Goal: Check status: Check status

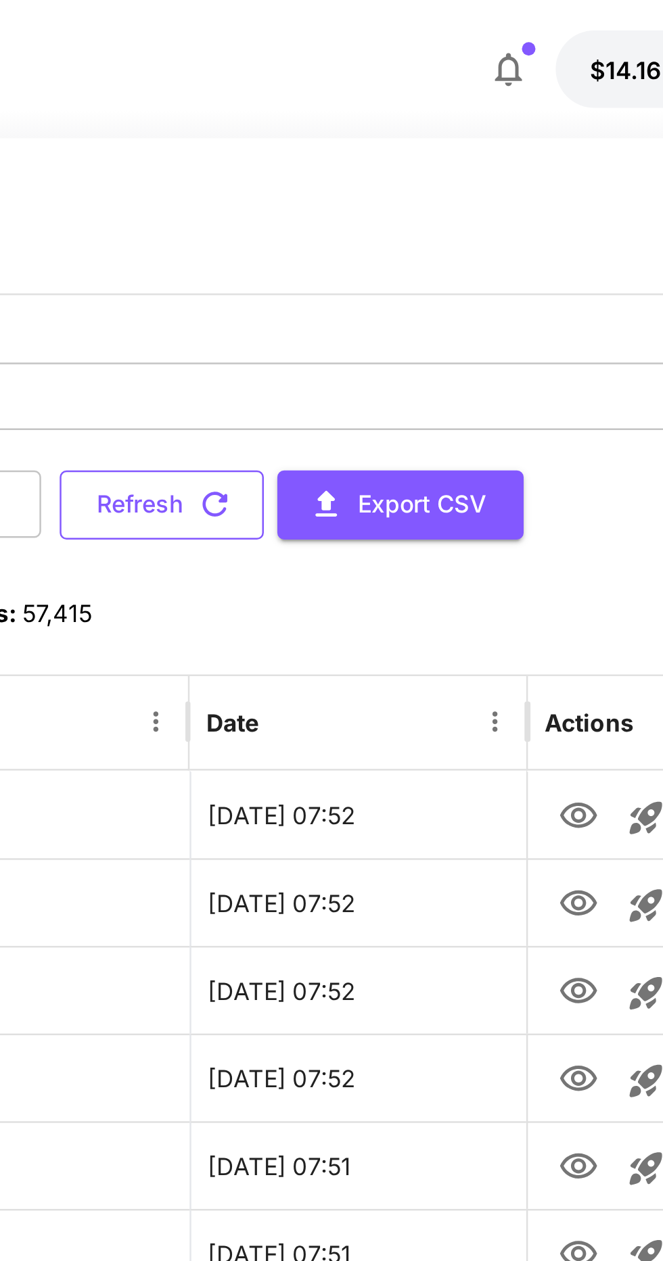
click at [362, 203] on icon "button" at bounding box center [354, 202] width 15 height 15
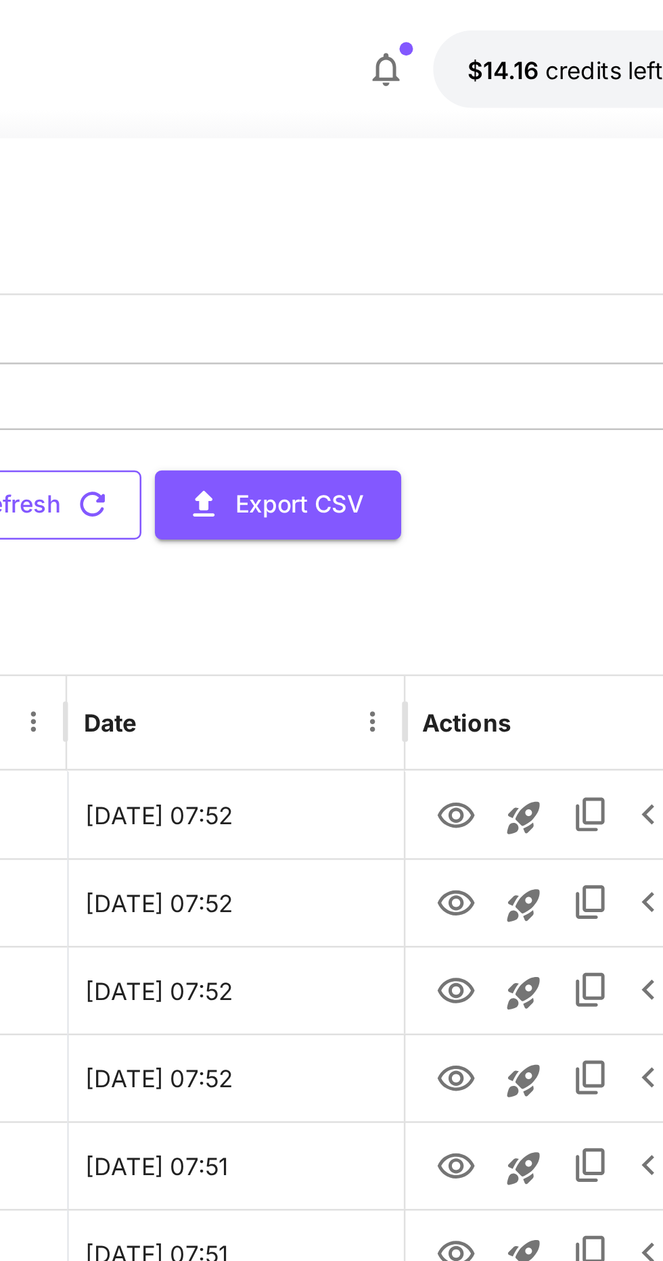
click at [374, 206] on button "Refresh" at bounding box center [333, 203] width 82 height 28
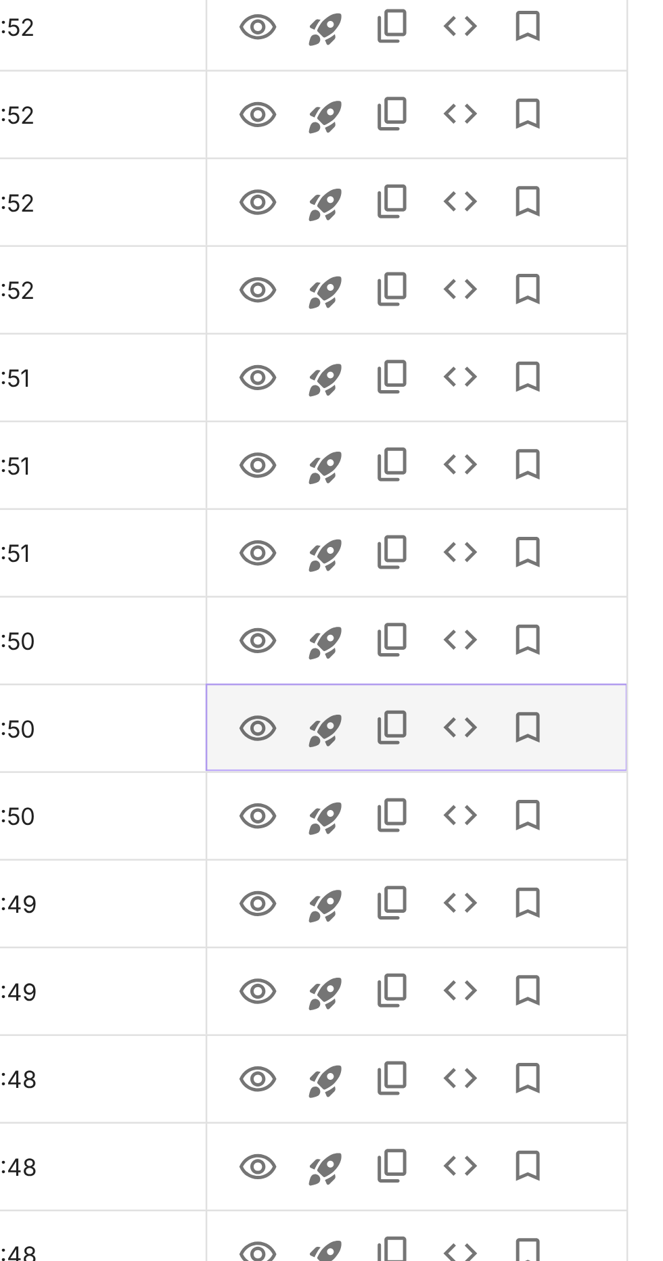
click at [500, 604] on icon "View" at bounding box center [500, 609] width 16 height 16
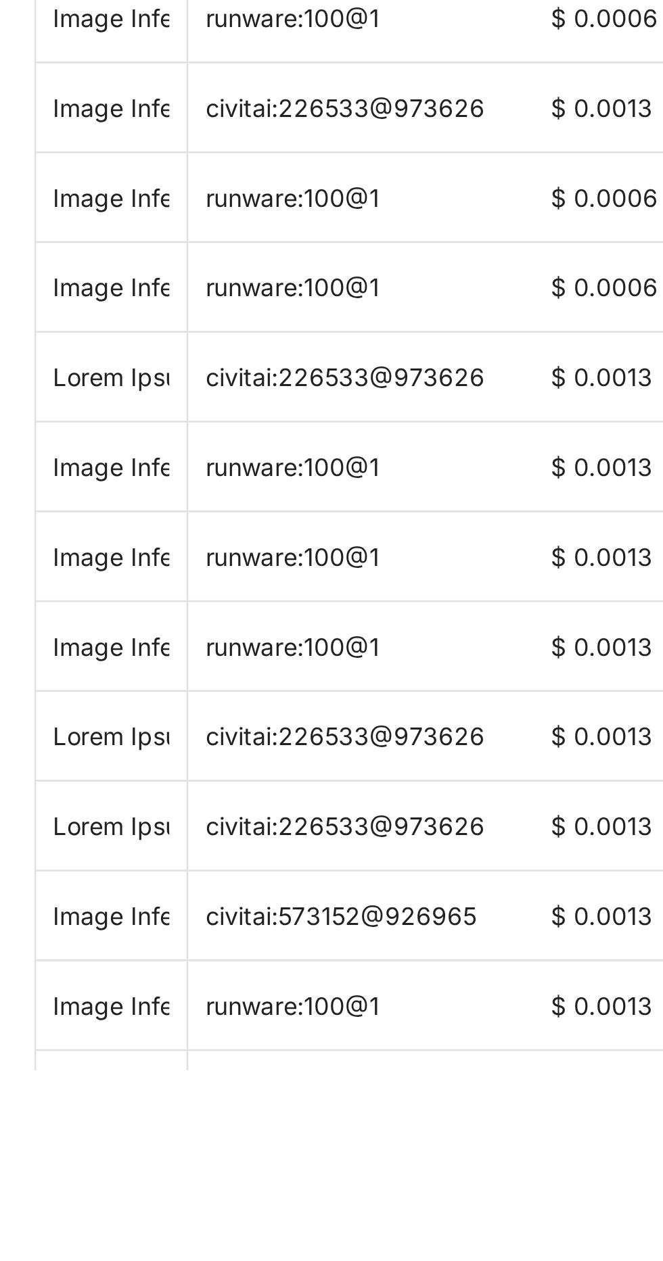
scroll to position [76, 0]
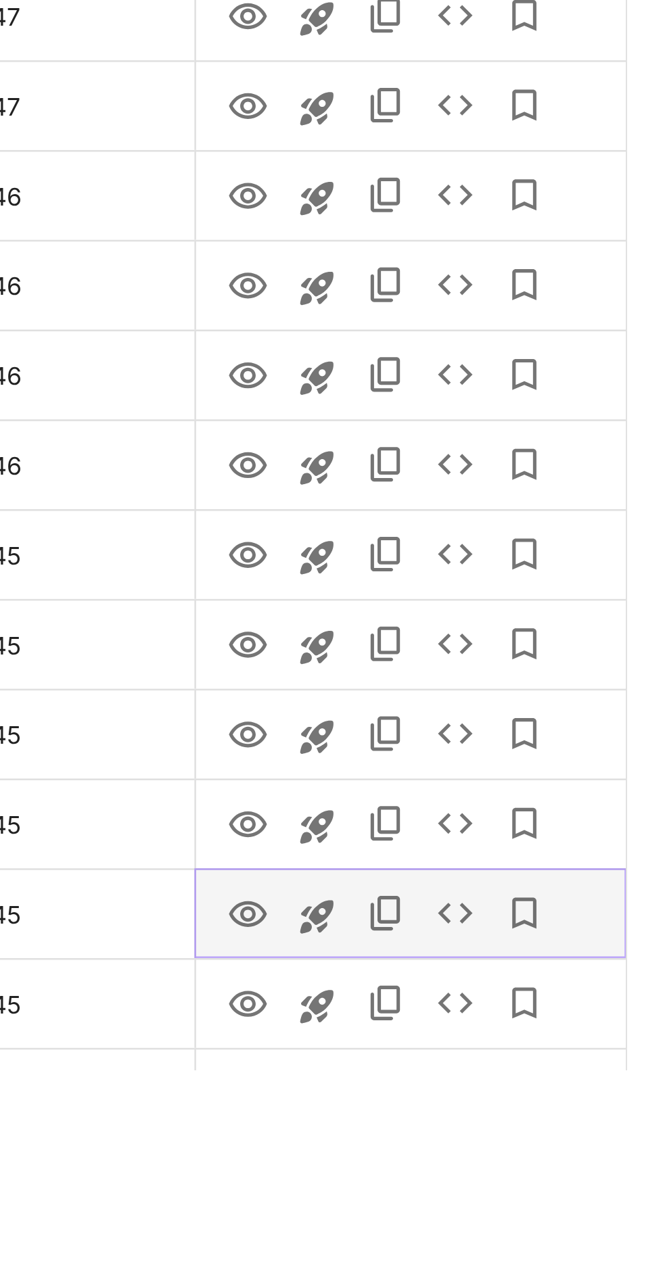
click at [504, 1195] on icon "View" at bounding box center [499, 1200] width 15 height 10
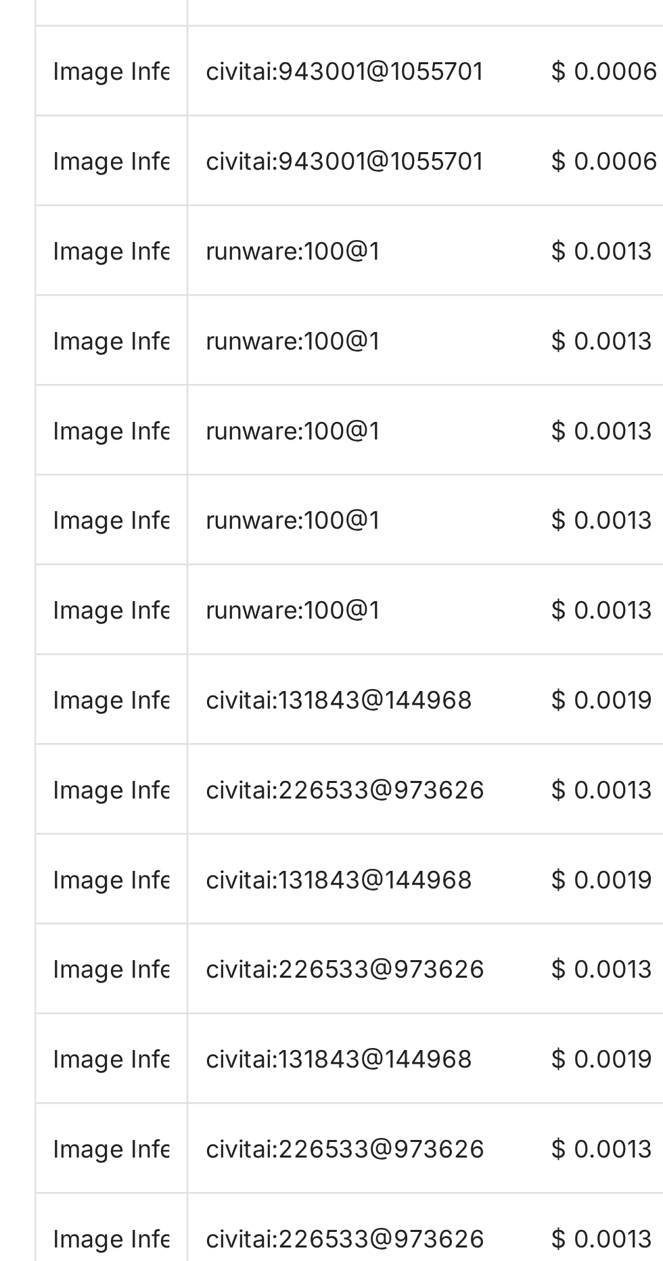
scroll to position [0, 0]
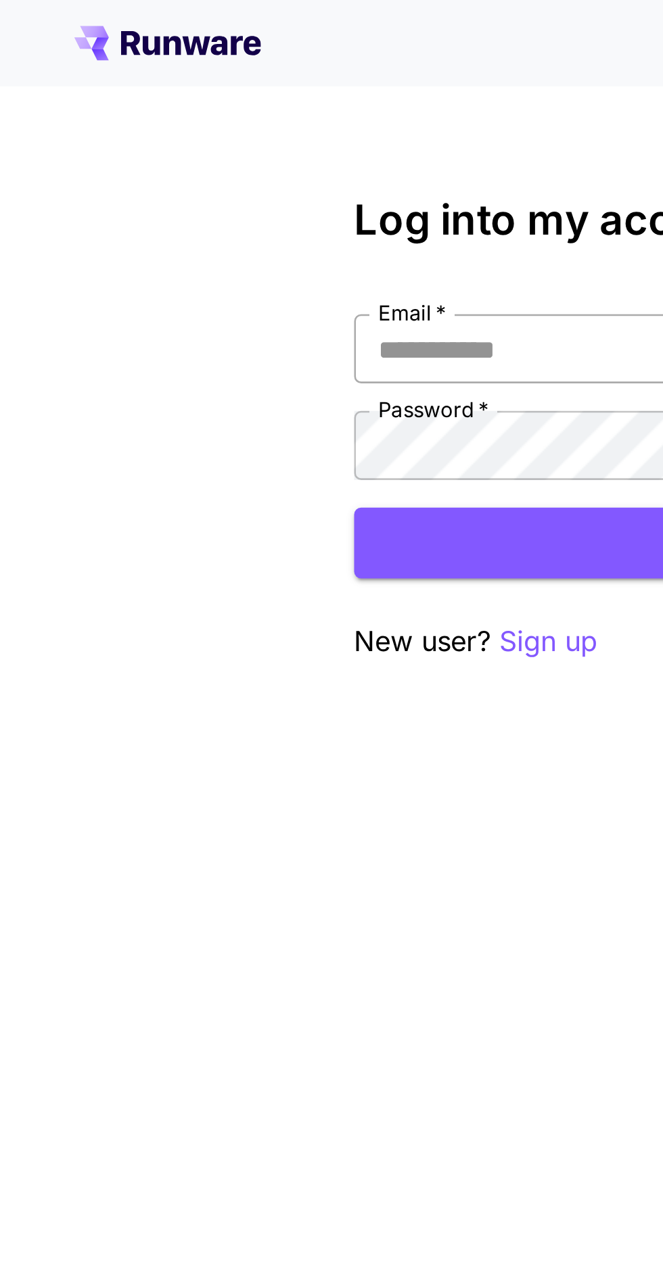
click at [229, 141] on input "Email   *" at bounding box center [331, 136] width 385 height 27
type input "**********"
click button "Login" at bounding box center [331, 213] width 385 height 28
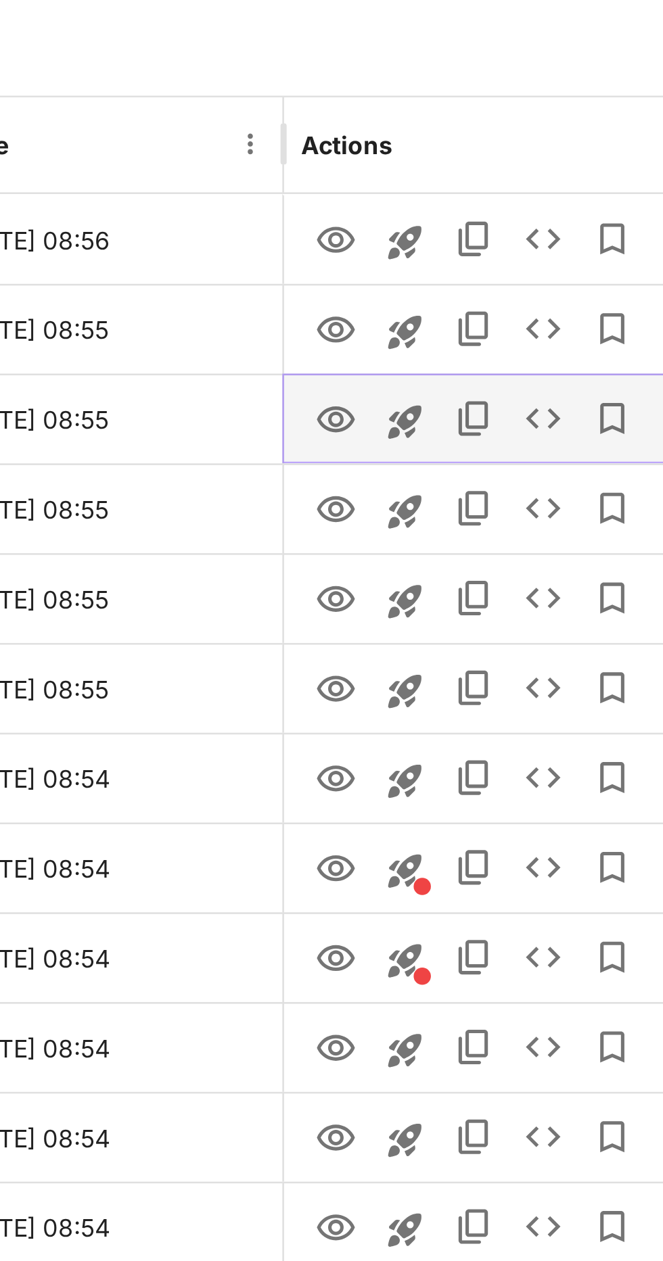
click at [499, 398] on icon "View" at bounding box center [500, 398] width 16 height 16
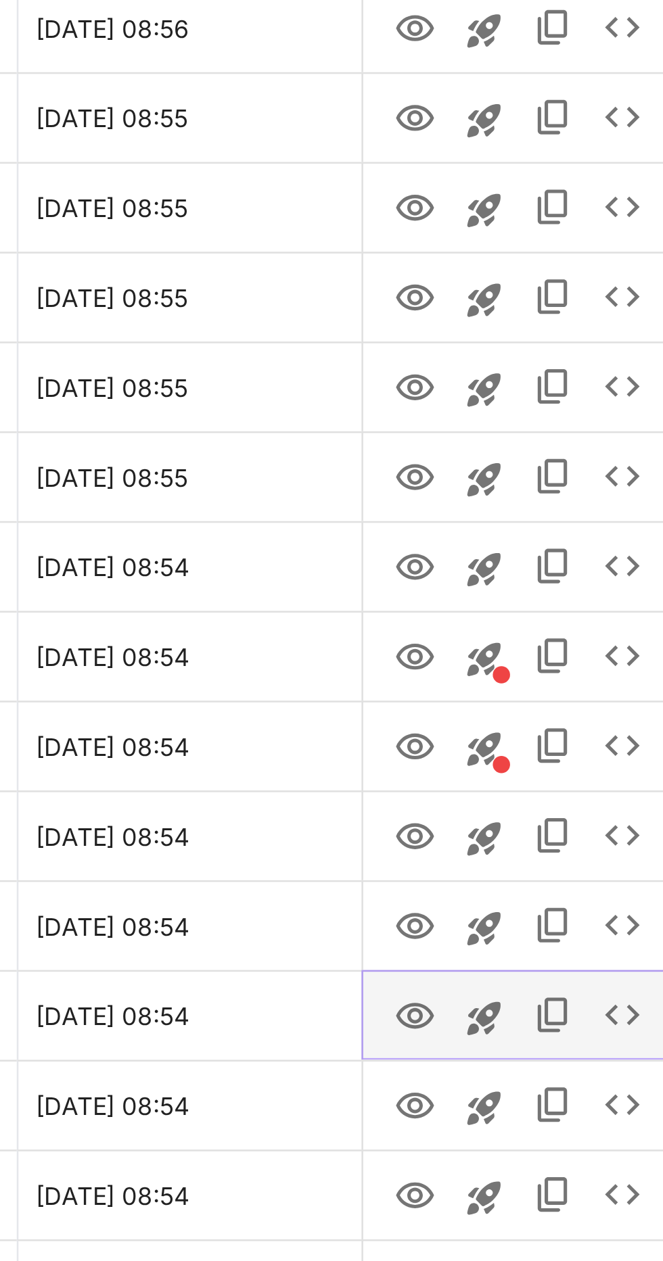
click at [495, 715] on icon "View" at bounding box center [499, 714] width 15 height 10
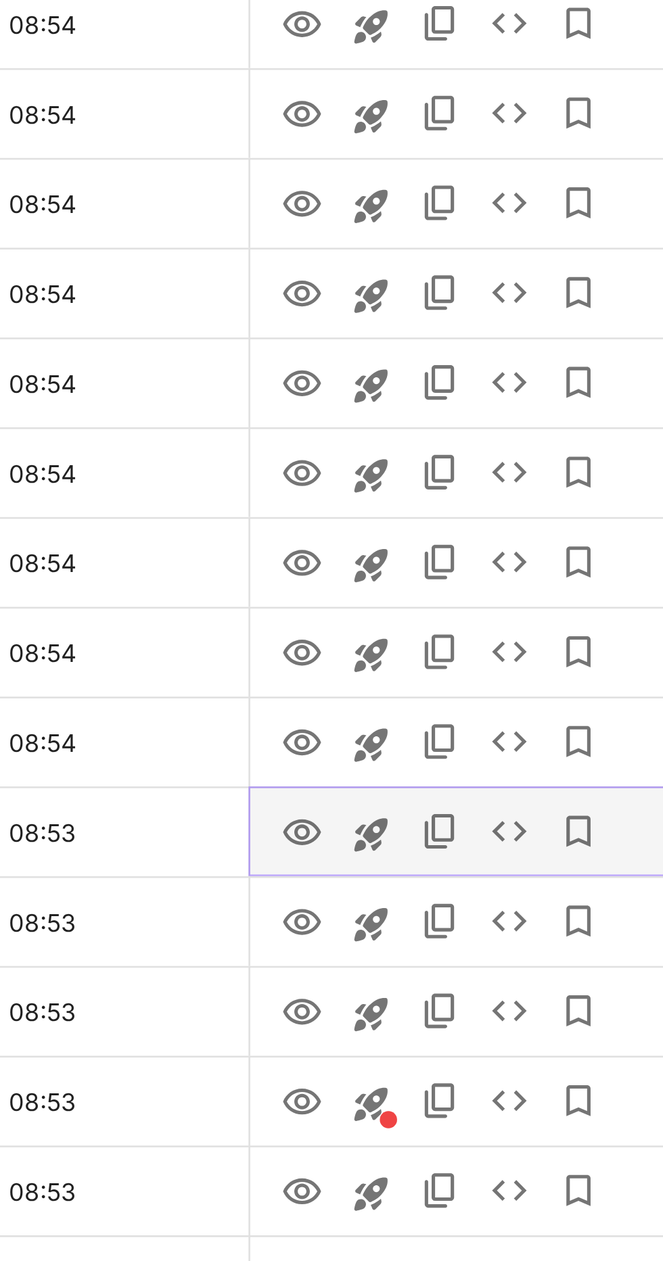
click at [500, 962] on icon "View" at bounding box center [500, 960] width 16 height 16
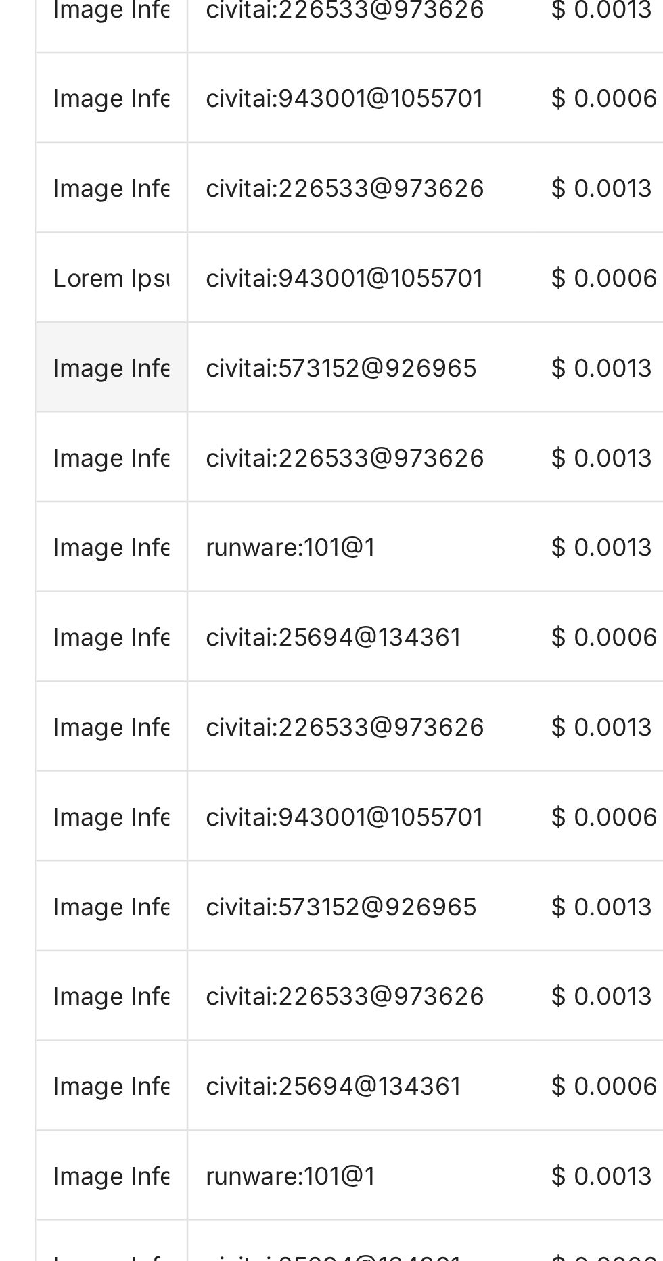
scroll to position [54, 0]
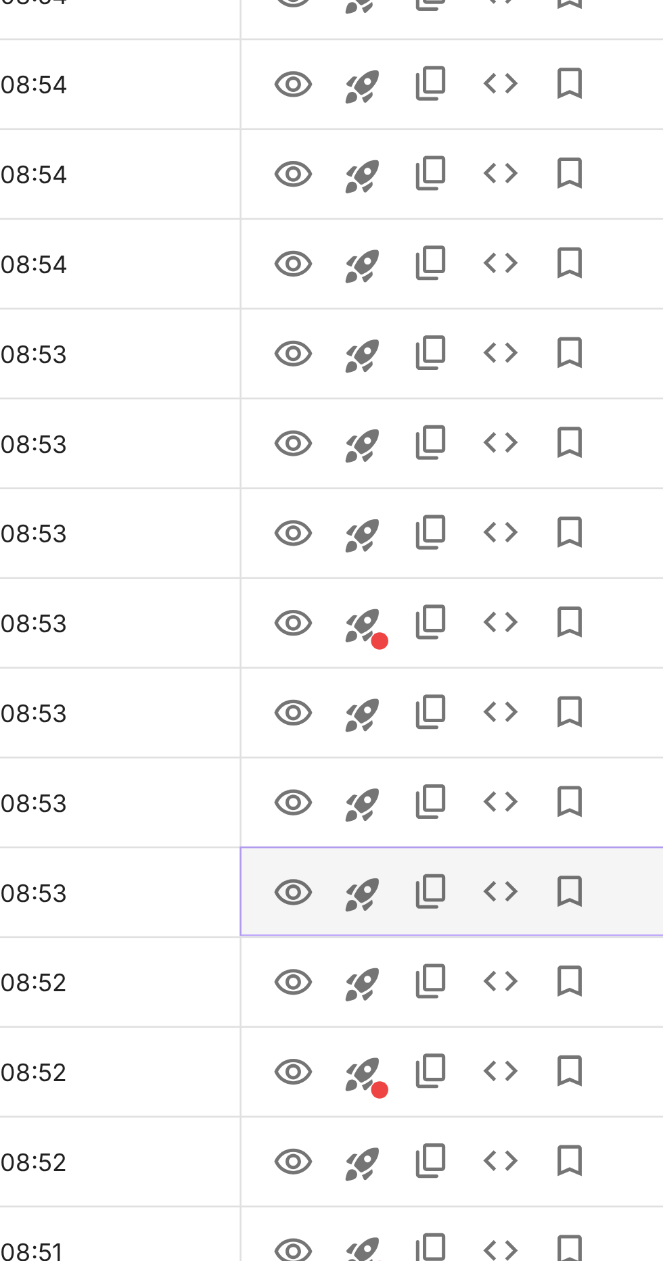
click at [500, 1119] on icon "View" at bounding box center [500, 1117] width 16 height 16
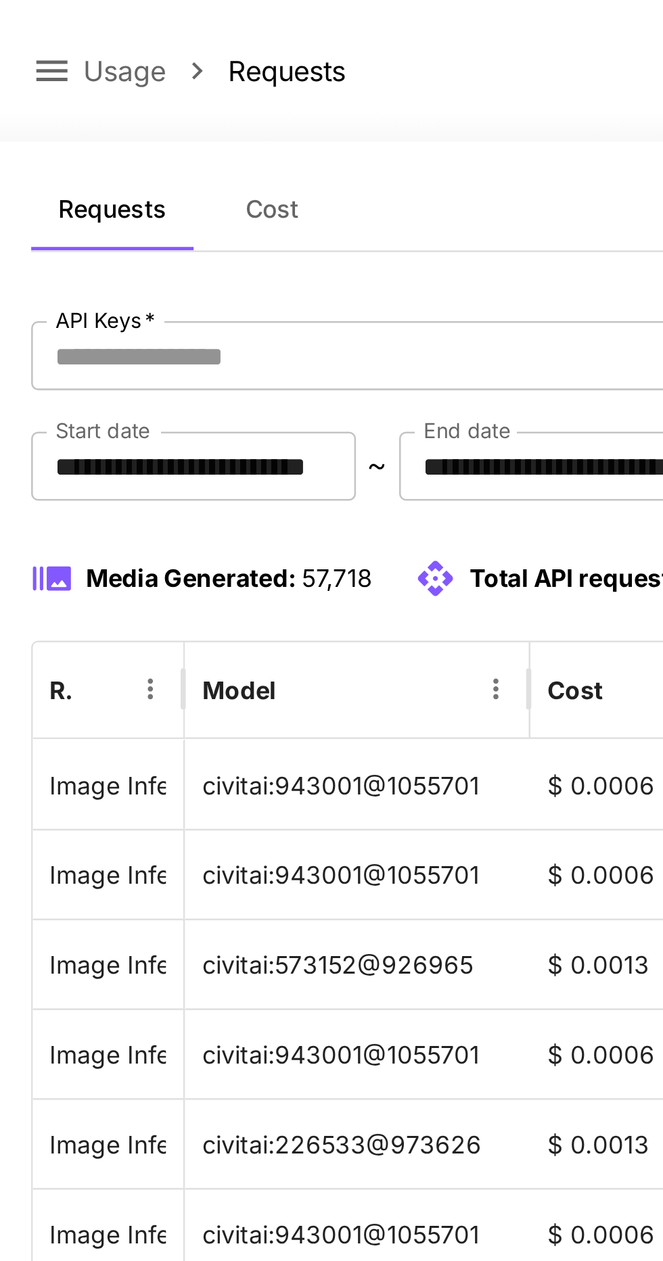
scroll to position [0, 0]
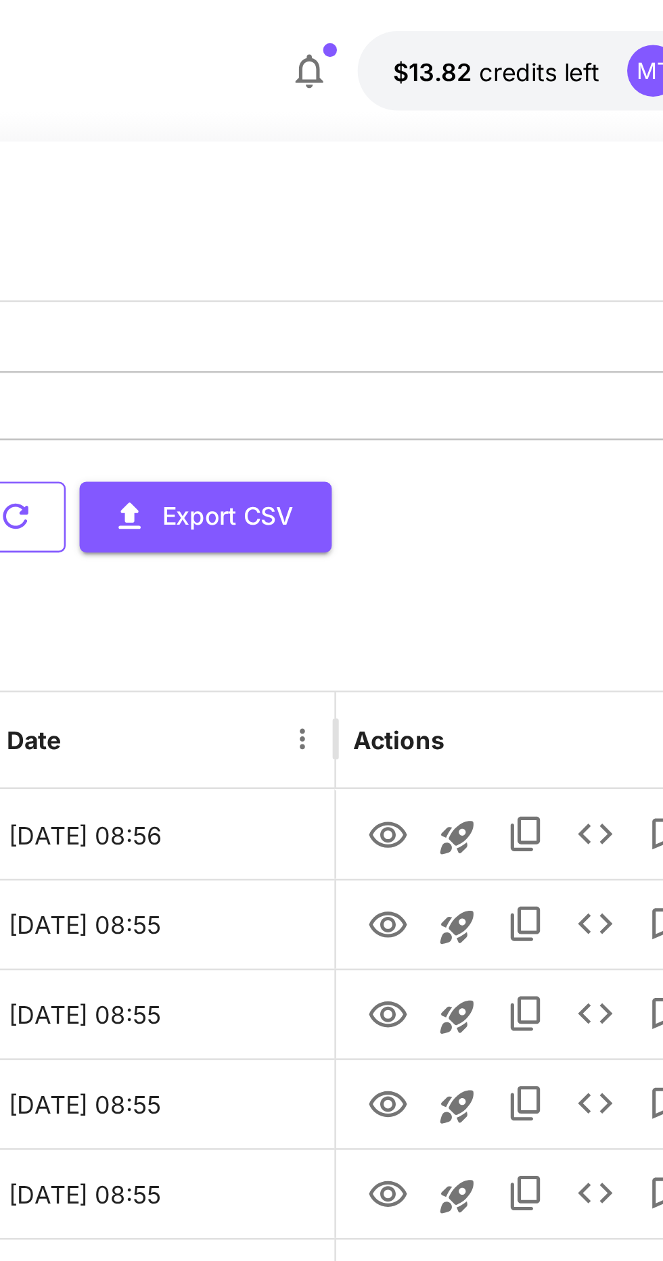
click at [374, 206] on button "Refresh" at bounding box center [333, 203] width 82 height 28
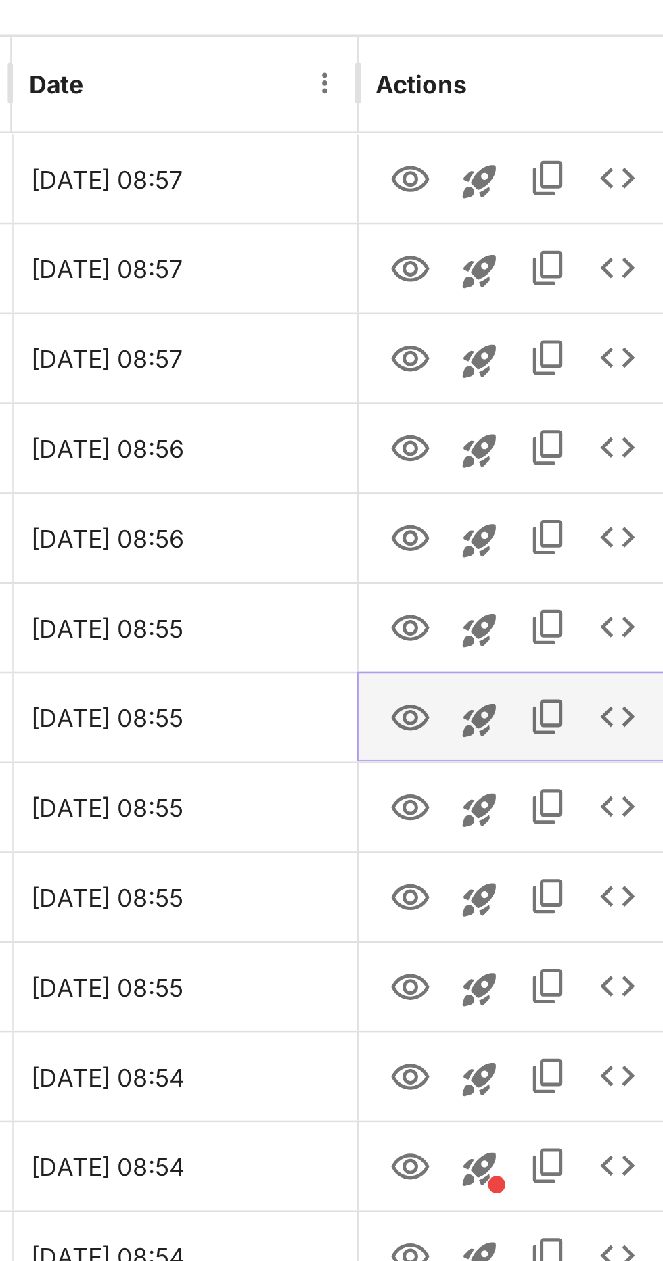
click at [498, 538] on icon "View" at bounding box center [500, 538] width 16 height 16
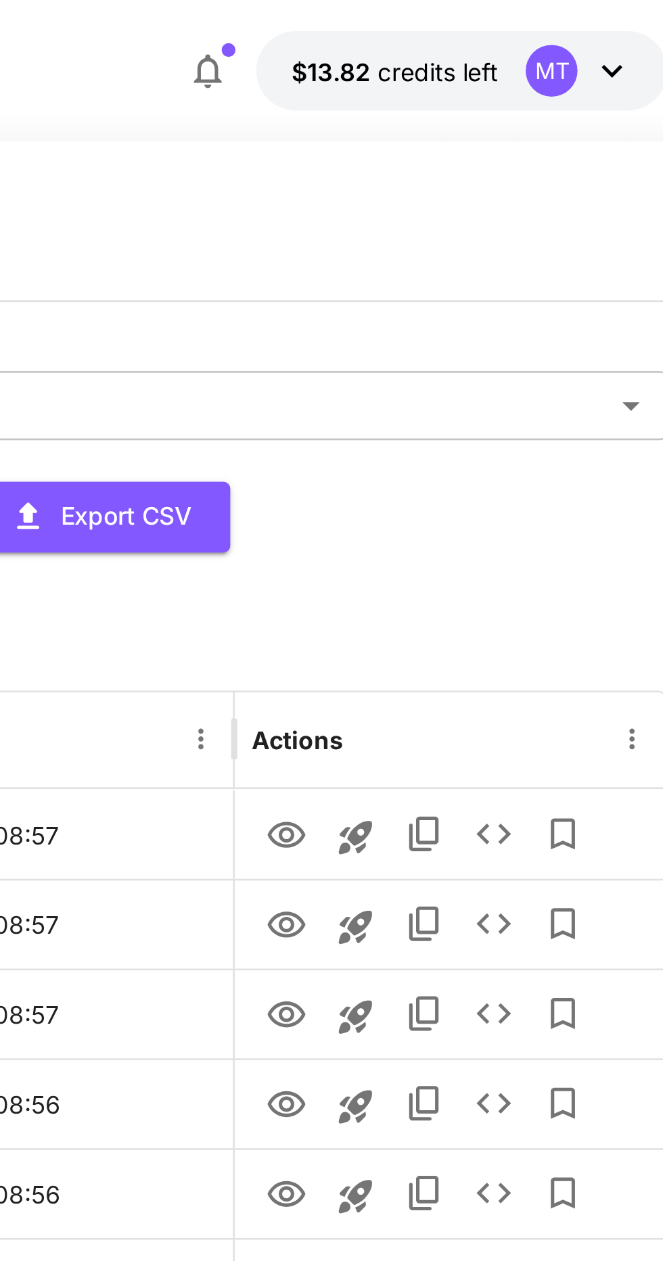
click at [374, 205] on button "Refresh" at bounding box center [333, 203] width 82 height 28
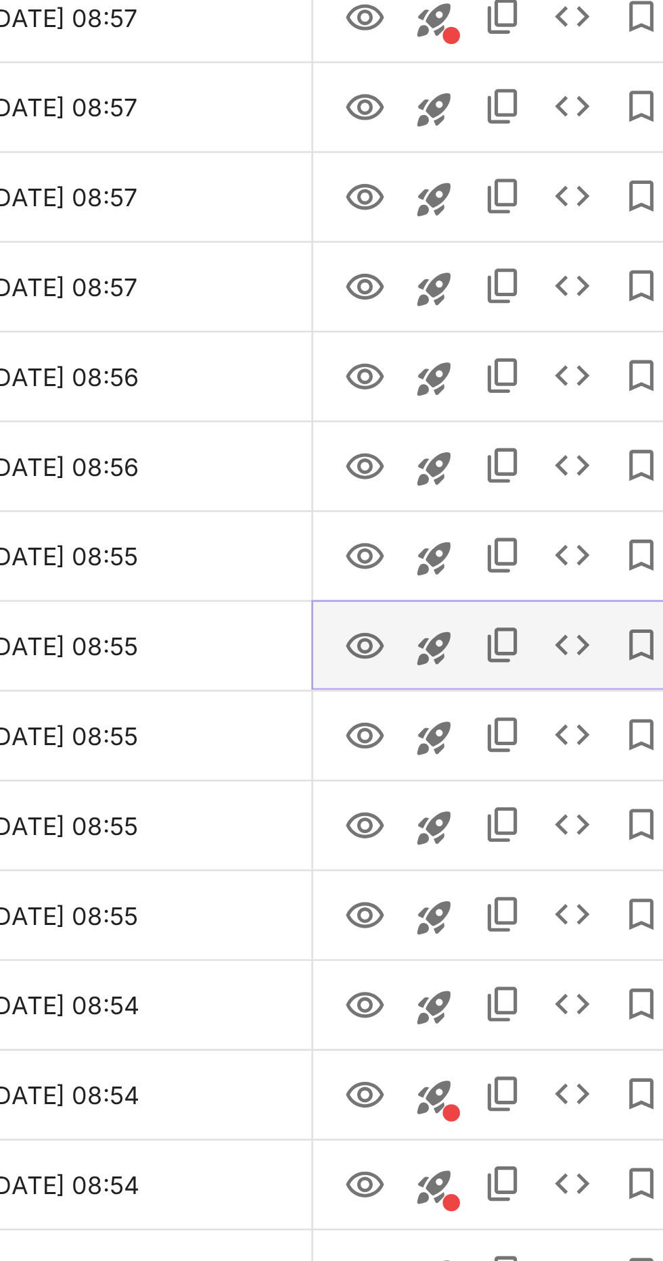
click at [500, 578] on icon "View" at bounding box center [500, 573] width 16 height 16
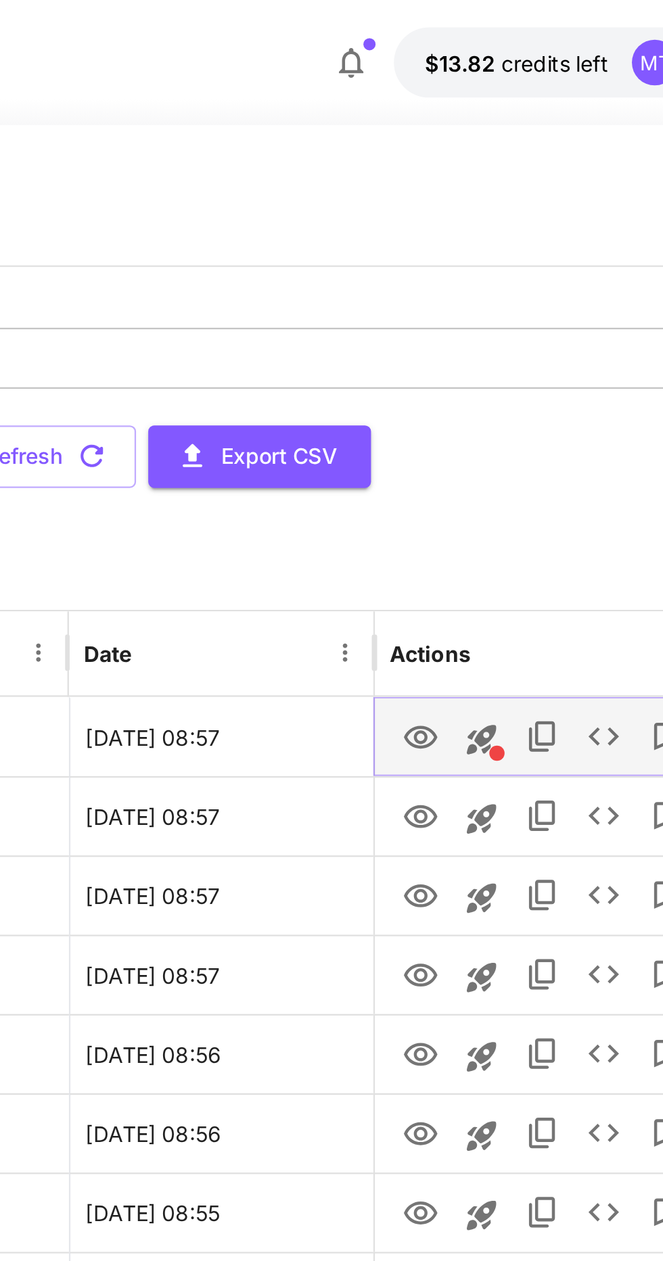
click at [506, 327] on icon "View" at bounding box center [499, 327] width 15 height 10
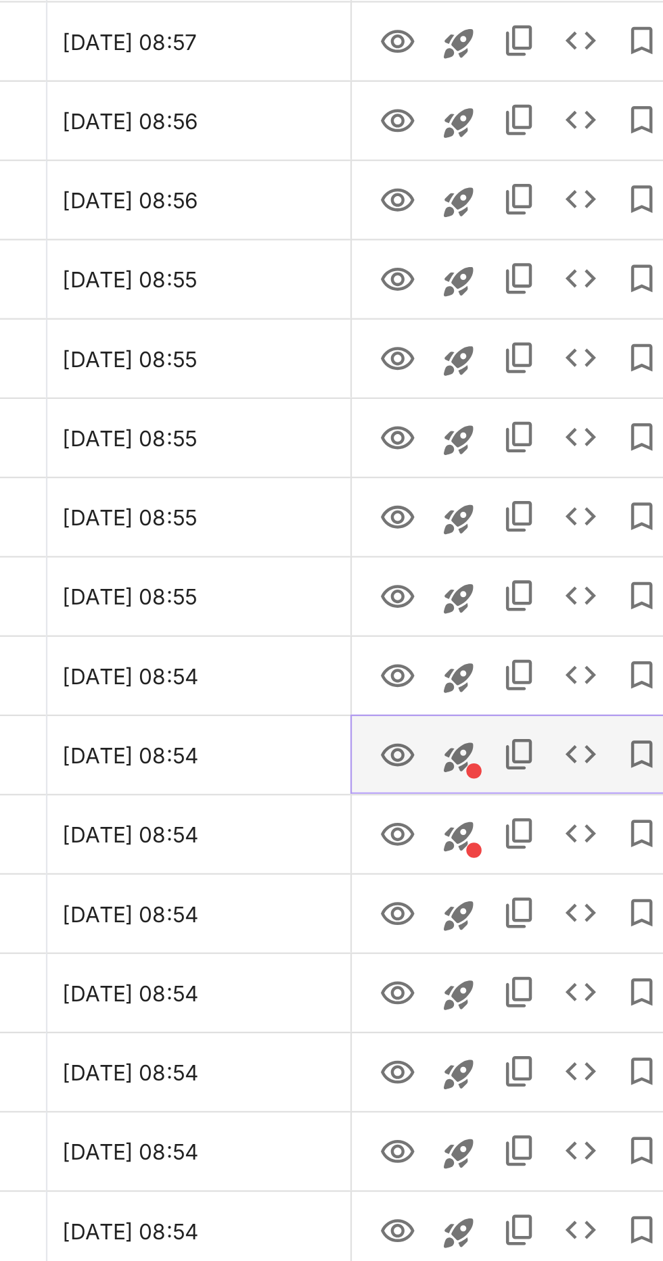
click at [500, 753] on icon "View" at bounding box center [499, 749] width 15 height 10
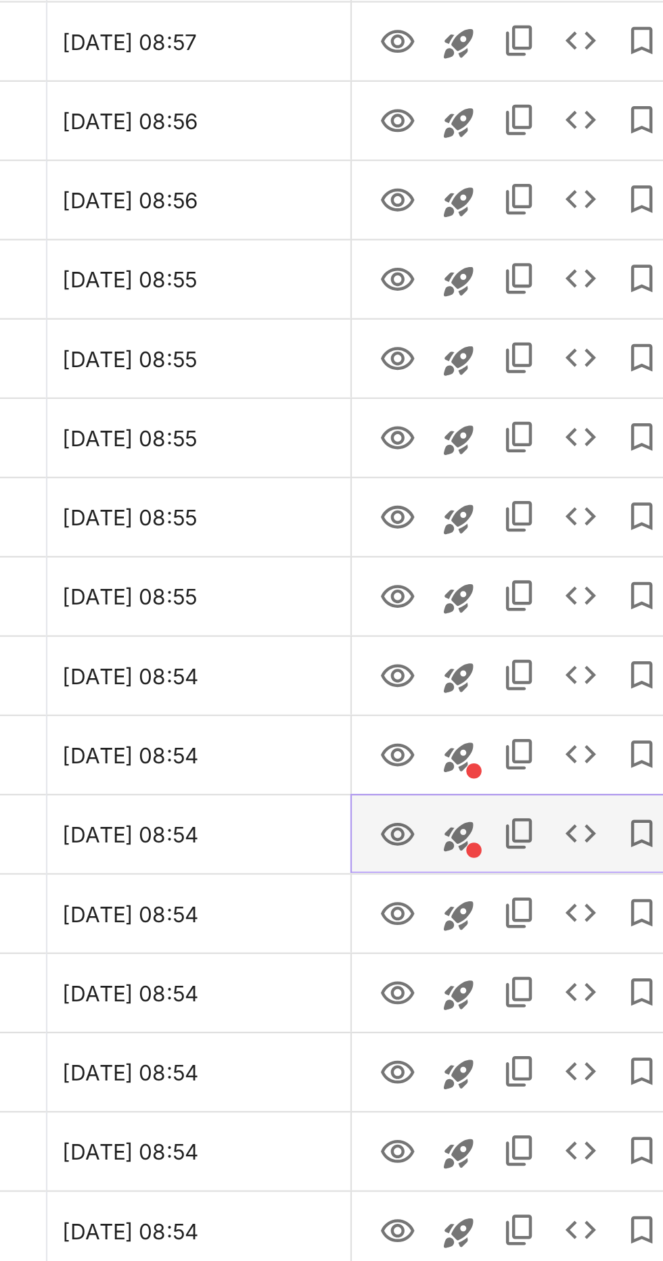
click at [502, 775] on link "View" at bounding box center [500, 783] width 16 height 17
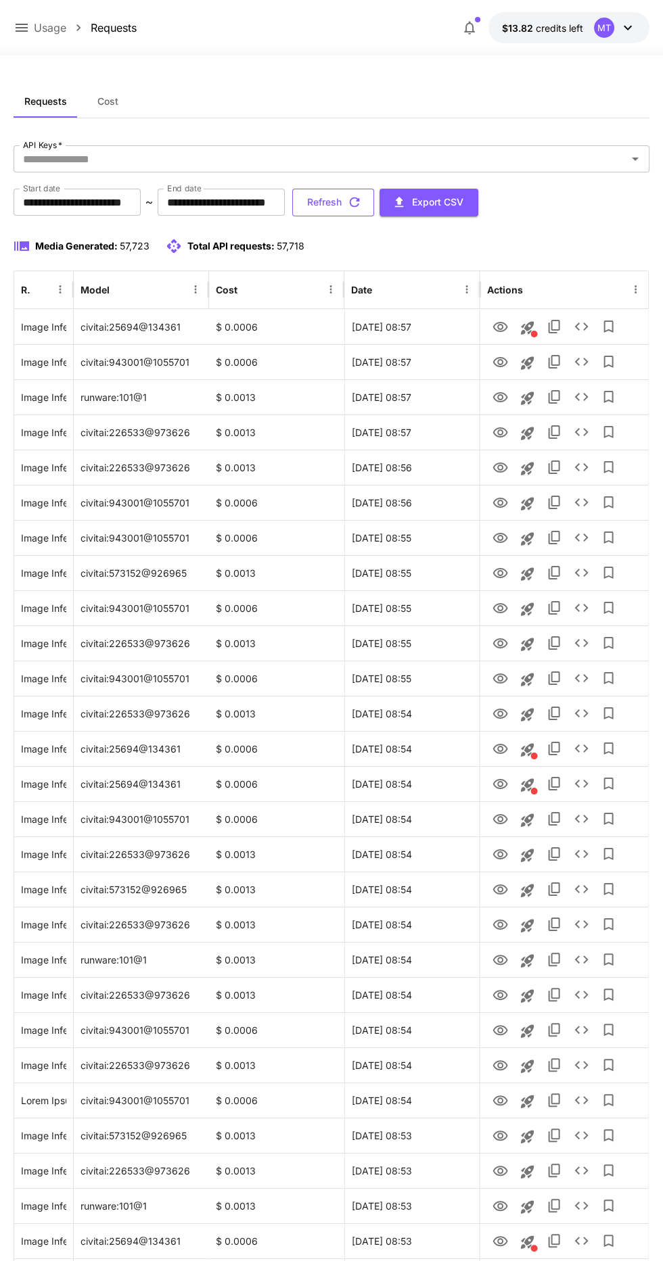
click at [362, 195] on icon "button" at bounding box center [354, 202] width 15 height 15
